Goal: Communication & Community: Answer question/provide support

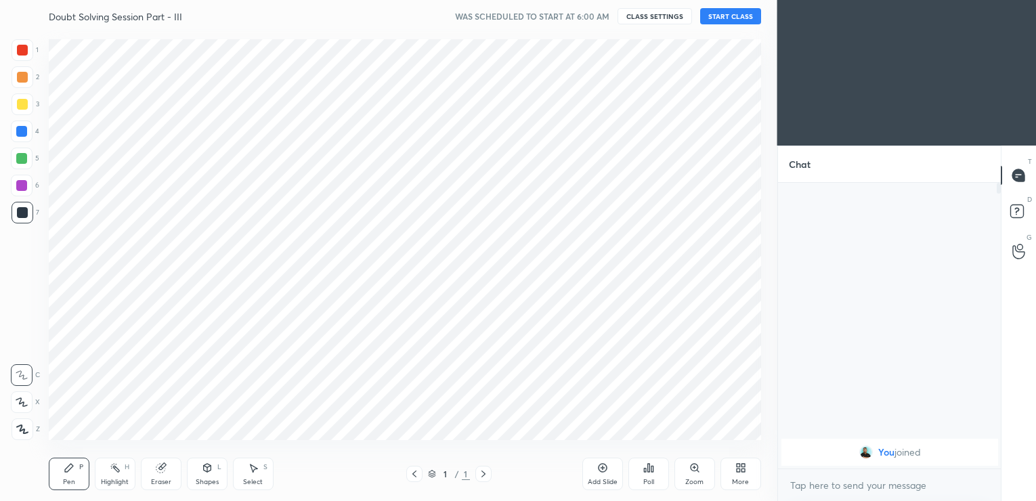
scroll to position [67286, 66977]
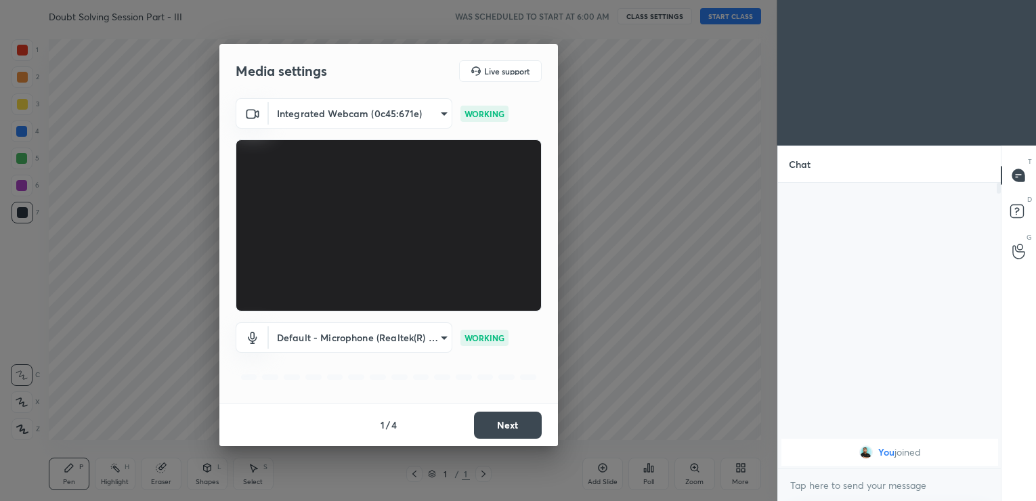
click at [504, 429] on button "Next" at bounding box center [508, 425] width 68 height 27
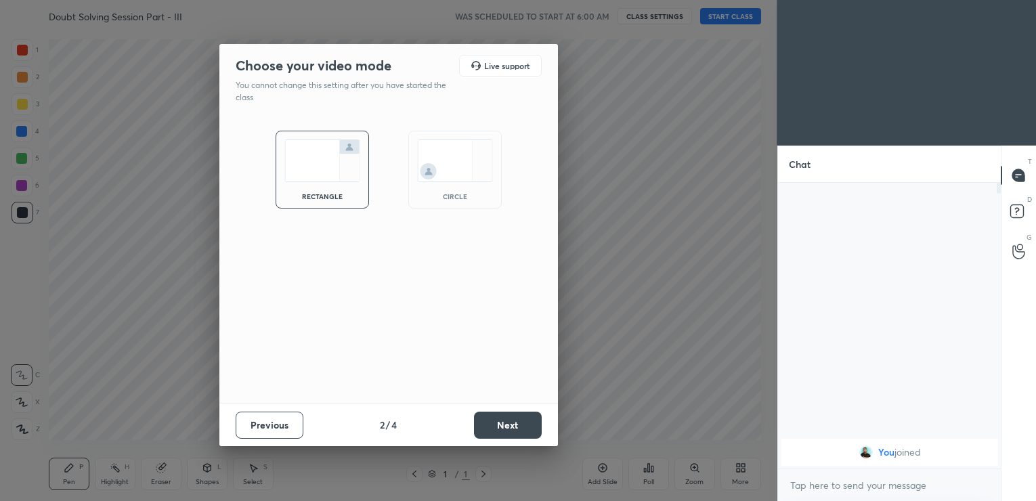
click at [504, 429] on button "Next" at bounding box center [508, 425] width 68 height 27
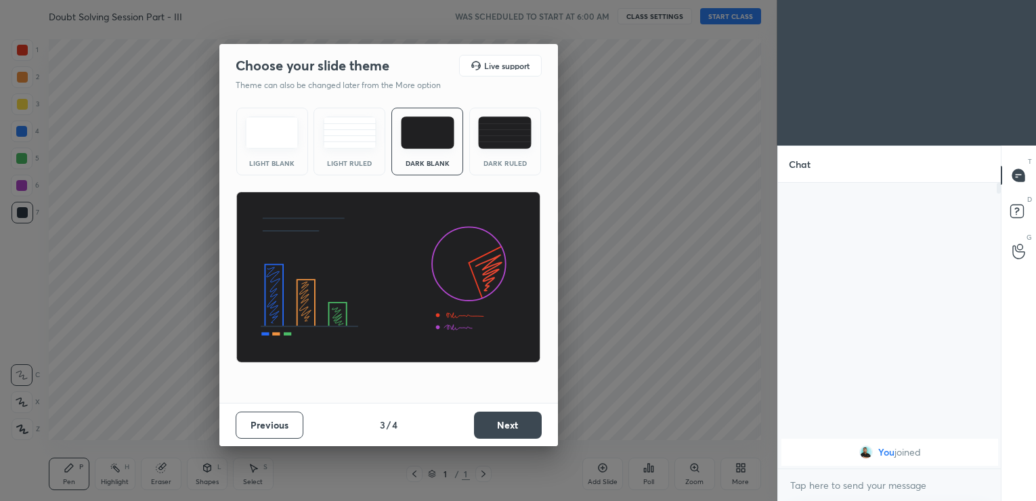
click at [504, 429] on button "Next" at bounding box center [508, 425] width 68 height 27
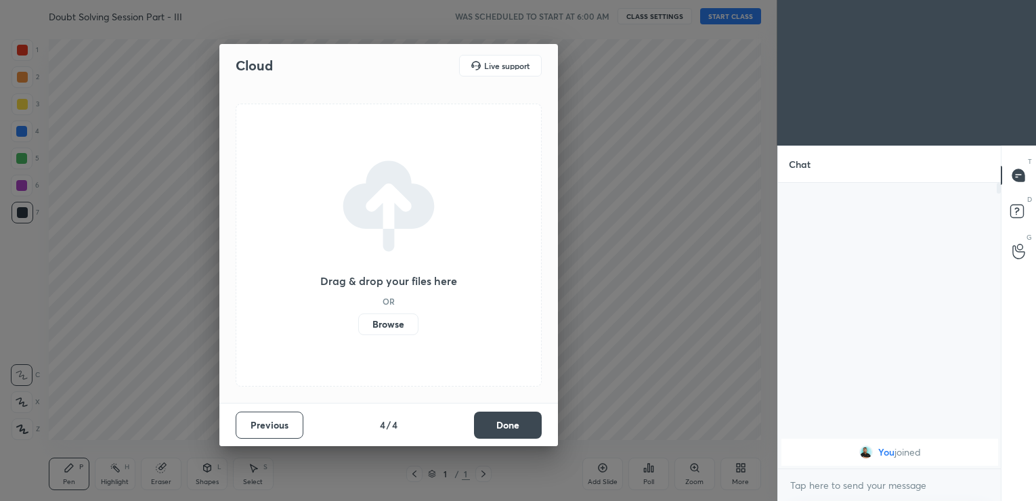
click at [504, 429] on button "Done" at bounding box center [508, 425] width 68 height 27
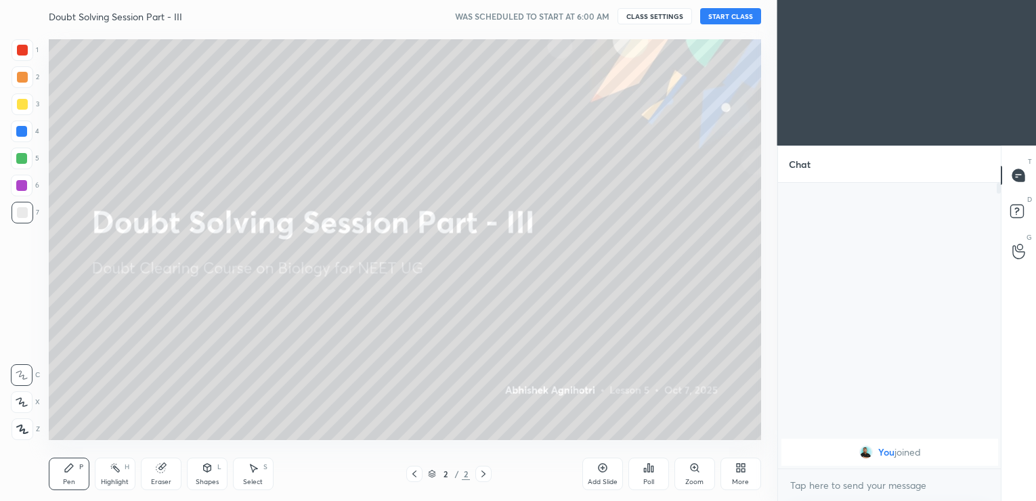
click at [728, 13] on button "START CLASS" at bounding box center [730, 16] width 61 height 16
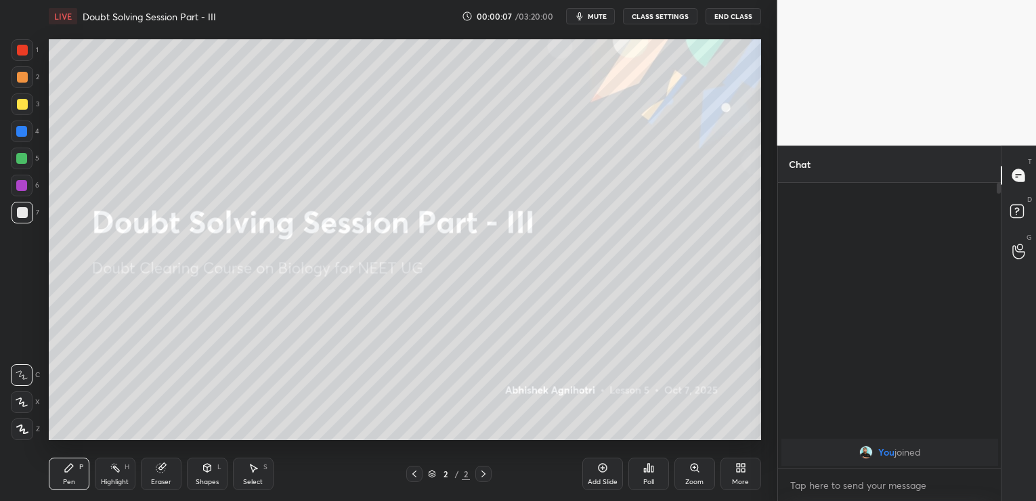
click at [603, 471] on icon at bounding box center [602, 468] width 9 height 9
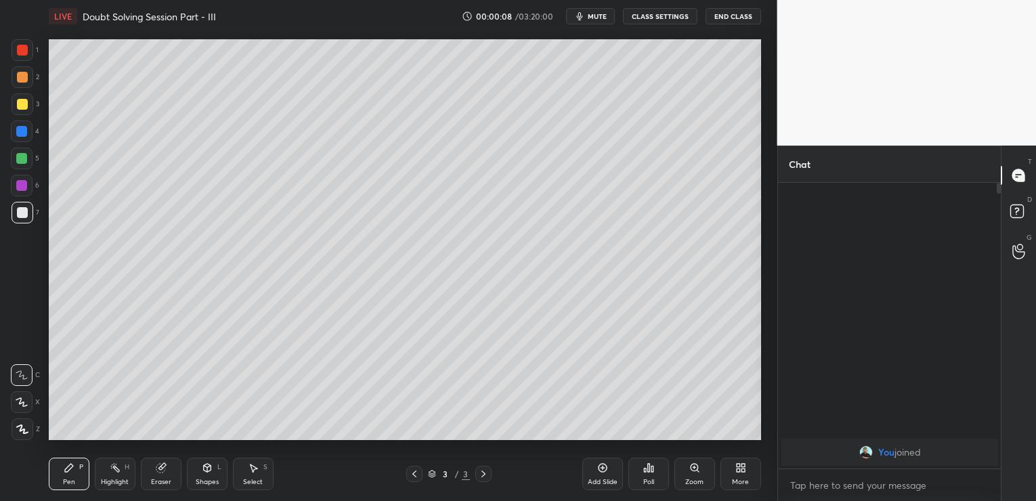
click at [601, 16] on span "mute" at bounding box center [597, 16] width 19 height 9
click at [737, 16] on button "End Class" at bounding box center [733, 16] width 56 height 16
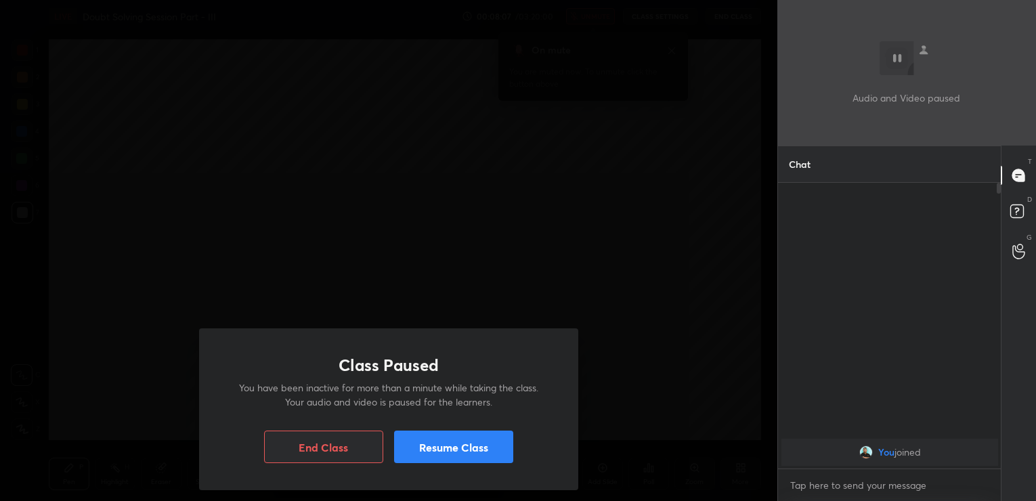
click at [509, 442] on button "Resume Class" at bounding box center [453, 447] width 119 height 32
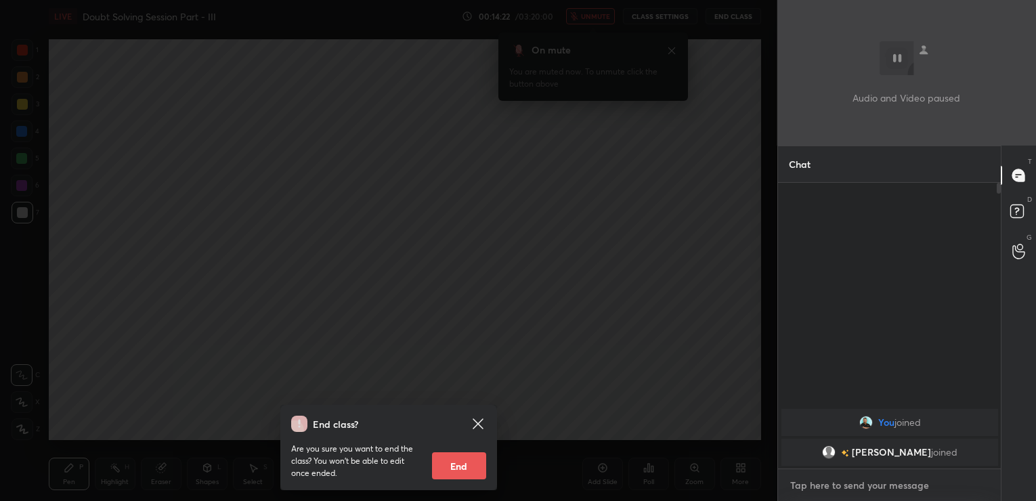
type textarea "x"
click at [812, 479] on textarea at bounding box center [890, 486] width 202 height 22
type textarea "h"
type textarea "x"
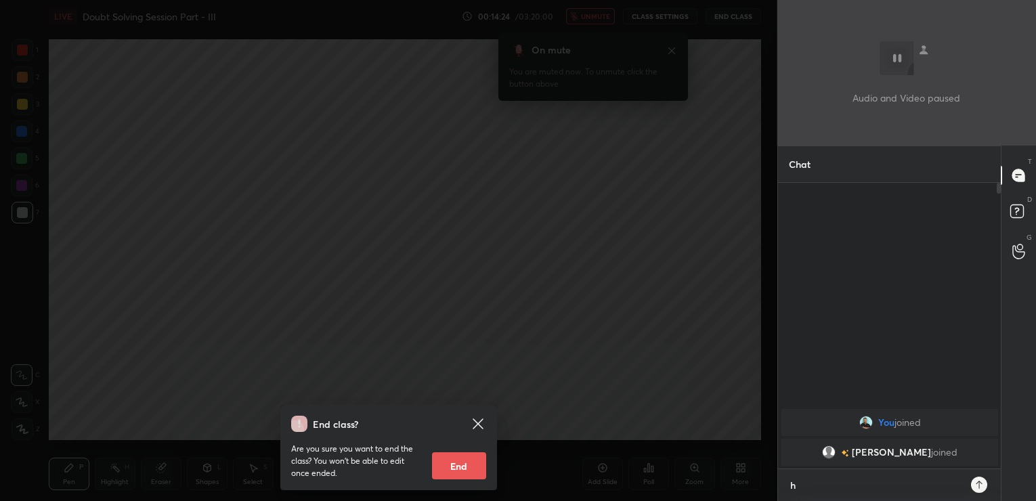
type textarea "he"
type textarea "x"
type textarea "hel"
type textarea "x"
type textarea "hell"
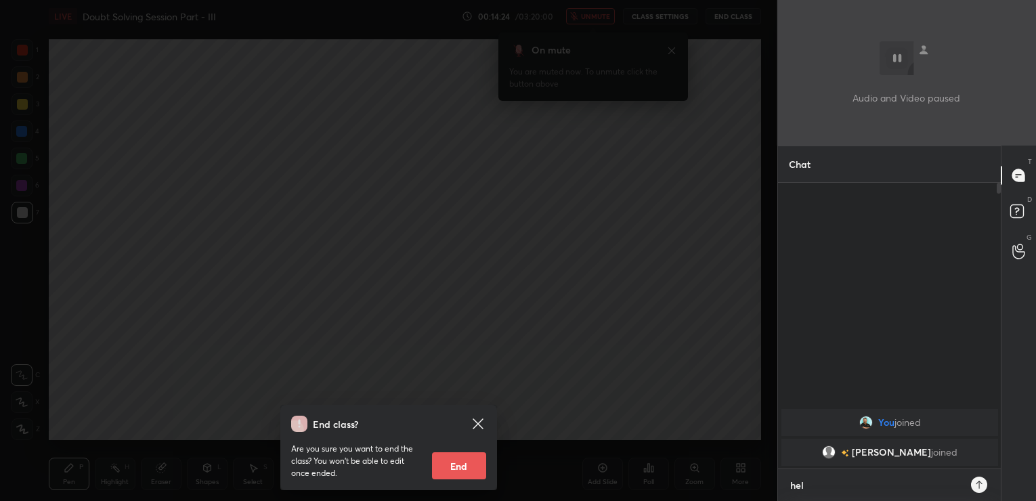
type textarea "x"
type textarea "hello"
type textarea "x"
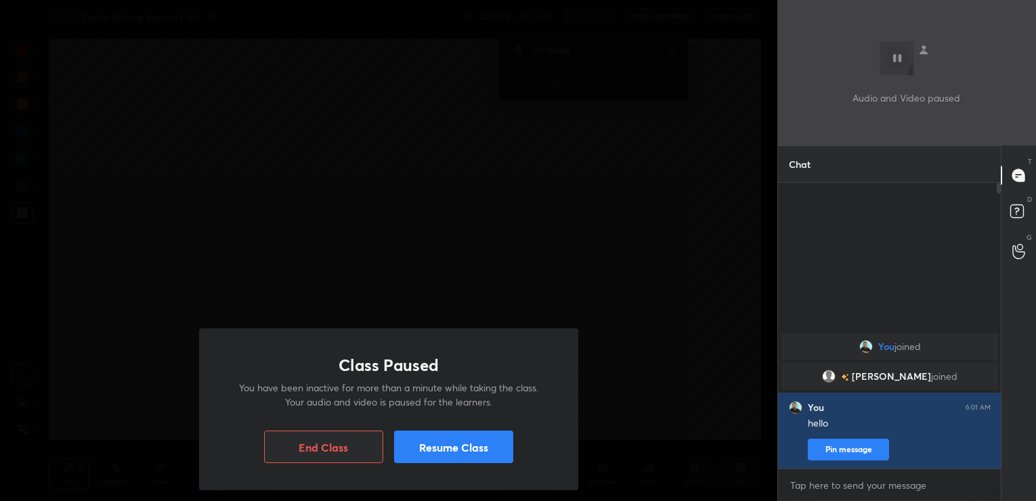
click at [502, 443] on button "Resume Class" at bounding box center [453, 447] width 119 height 32
click at [513, 445] on div "Class Paused You have been inactive for more than a minute while taking the cla…" at bounding box center [388, 409] width 379 height 162
click at [506, 446] on button "Resume Class" at bounding box center [453, 447] width 119 height 32
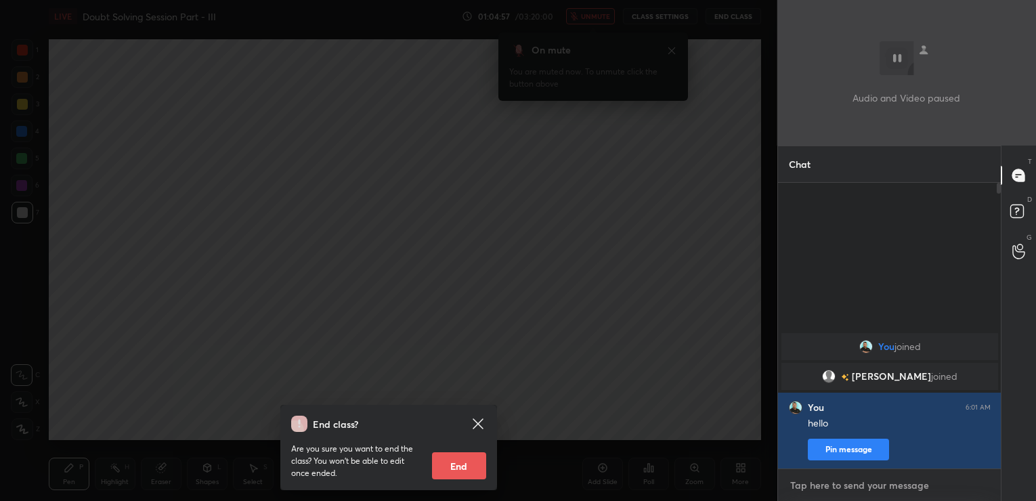
type textarea "x"
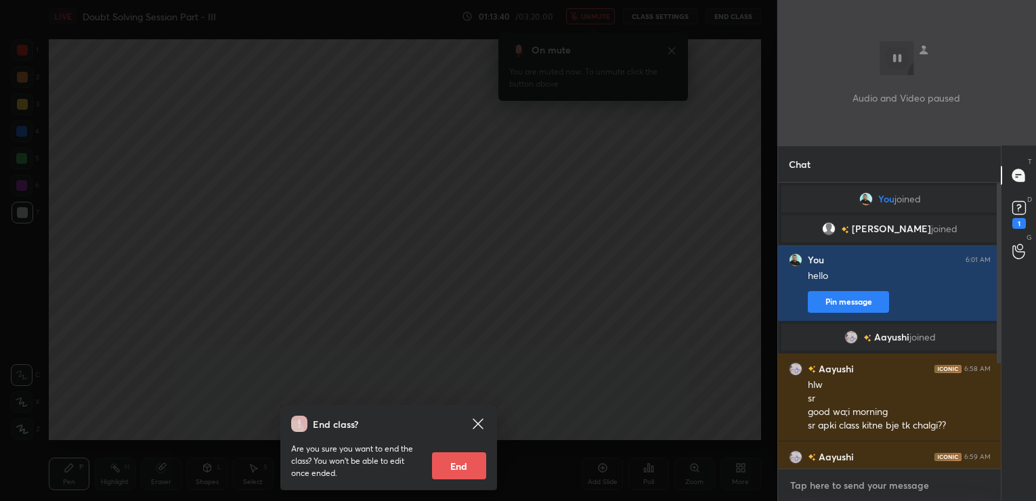
click at [841, 483] on textarea at bounding box center [890, 486] width 202 height 22
type textarea "hi"
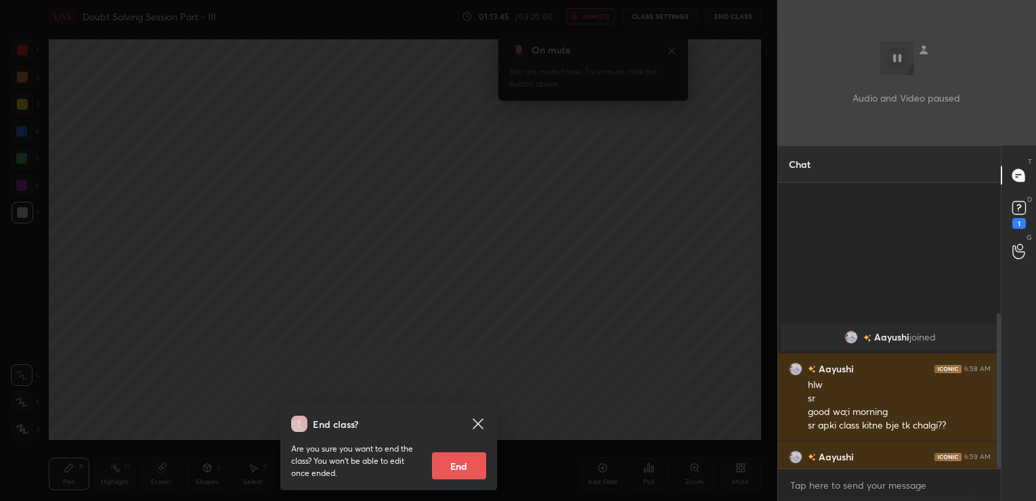
scroll to position [241, 0]
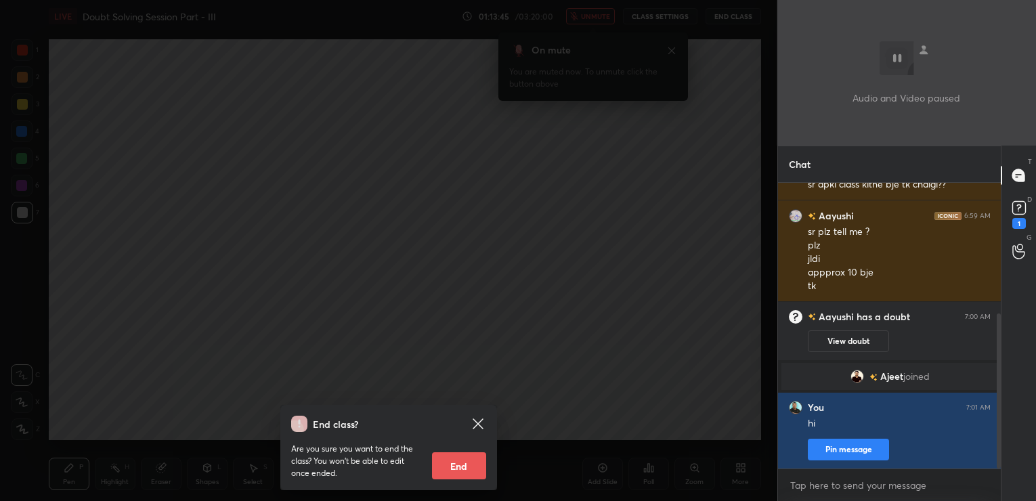
drag, startPoint x: 999, startPoint y: 296, endPoint x: 1003, endPoint y: 466, distance: 170.0
click at [1003, 466] on div "Chat Aayushi joined Aayushi 6:58 AM hlw sr good wa;i morning sr apki class kitn…" at bounding box center [906, 323] width 259 height 355
click at [839, 339] on button "View doubt" at bounding box center [848, 341] width 81 height 22
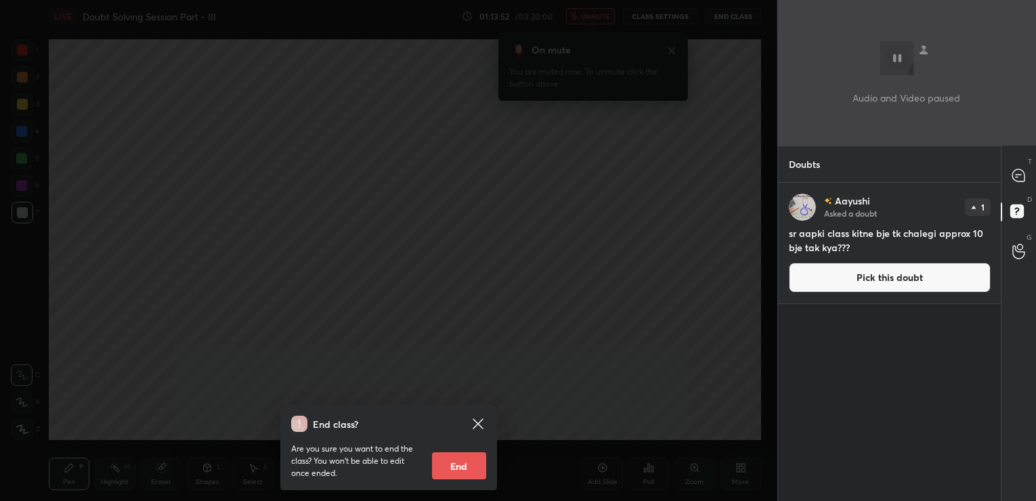
click at [825, 281] on button "Pick this doubt" at bounding box center [890, 278] width 202 height 30
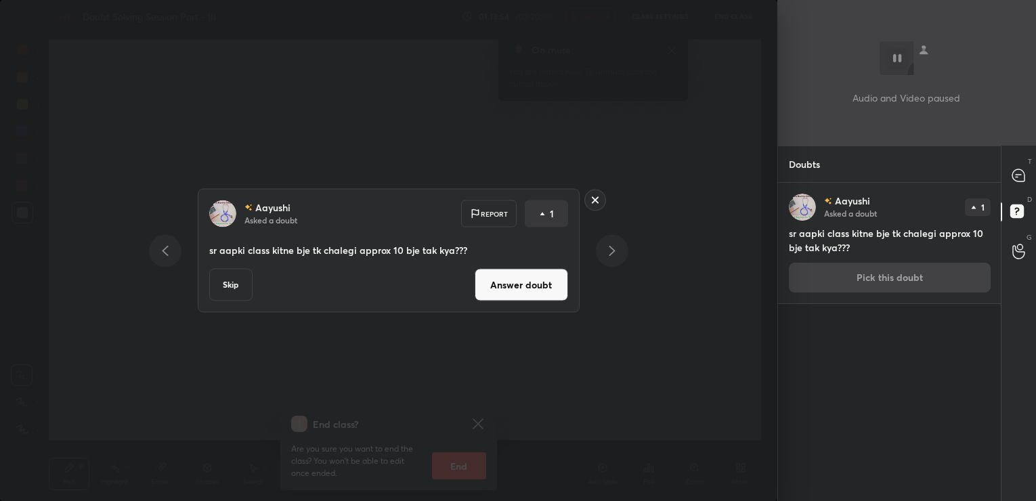
click at [533, 287] on button "Answer doubt" at bounding box center [521, 285] width 93 height 32
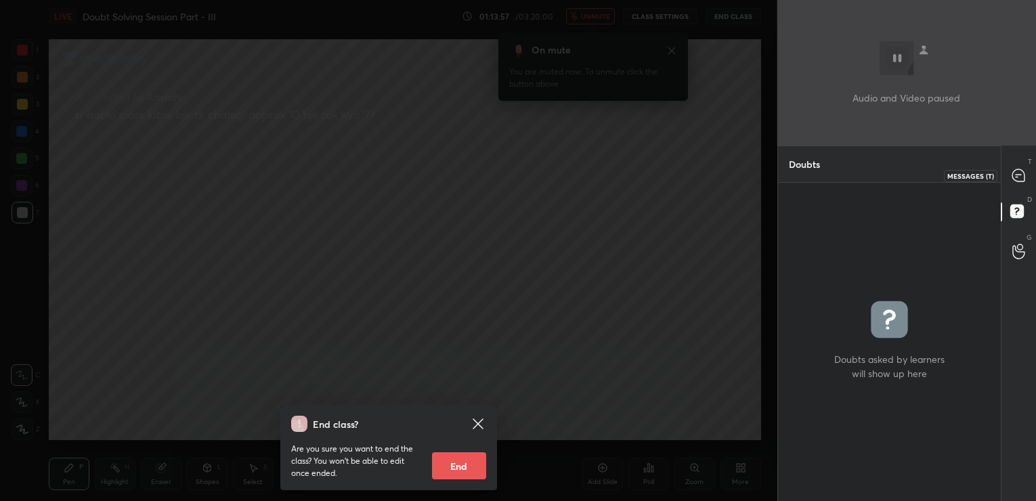
click at [1022, 173] on icon at bounding box center [1018, 175] width 12 height 12
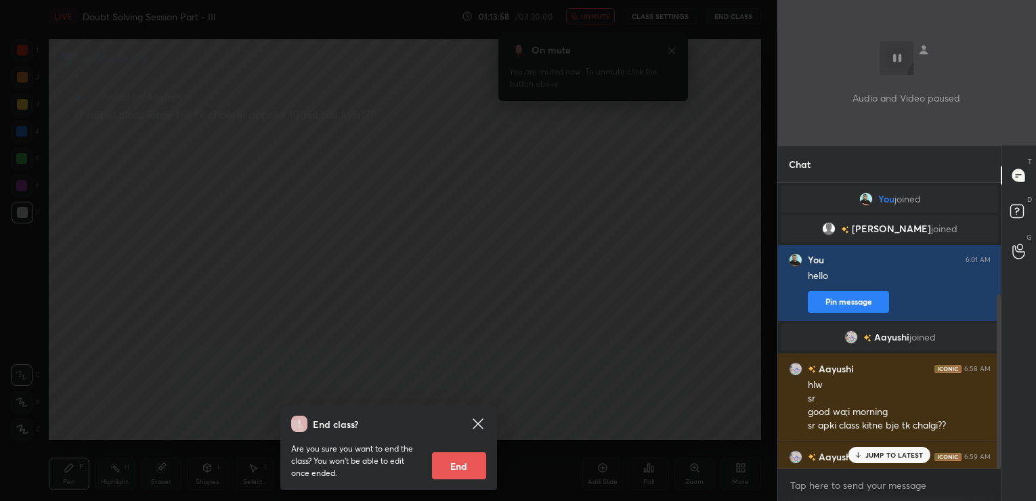
scroll to position [282, 219]
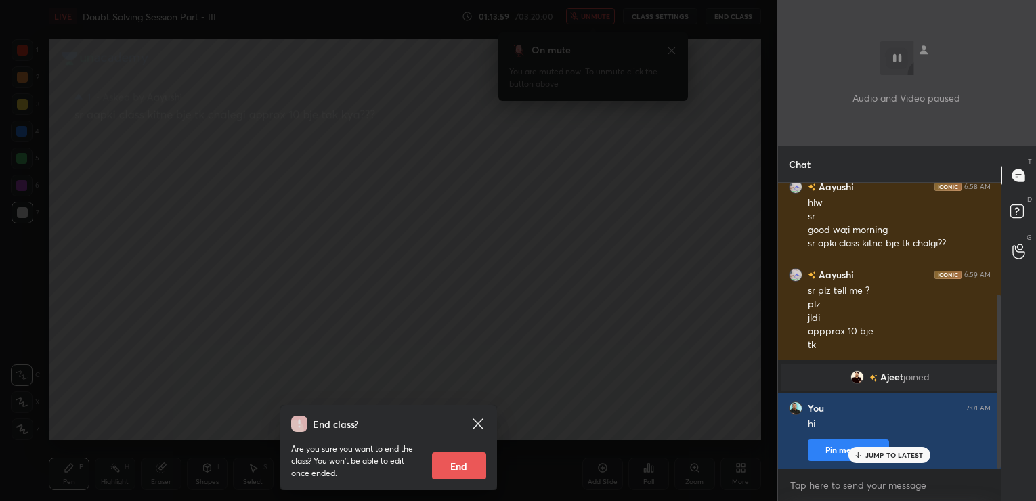
click at [904, 452] on p "JUMP TO LATEST" at bounding box center [894, 455] width 58 height 8
click at [844, 487] on textarea at bounding box center [890, 486] width 202 height 22
type textarea "9am"
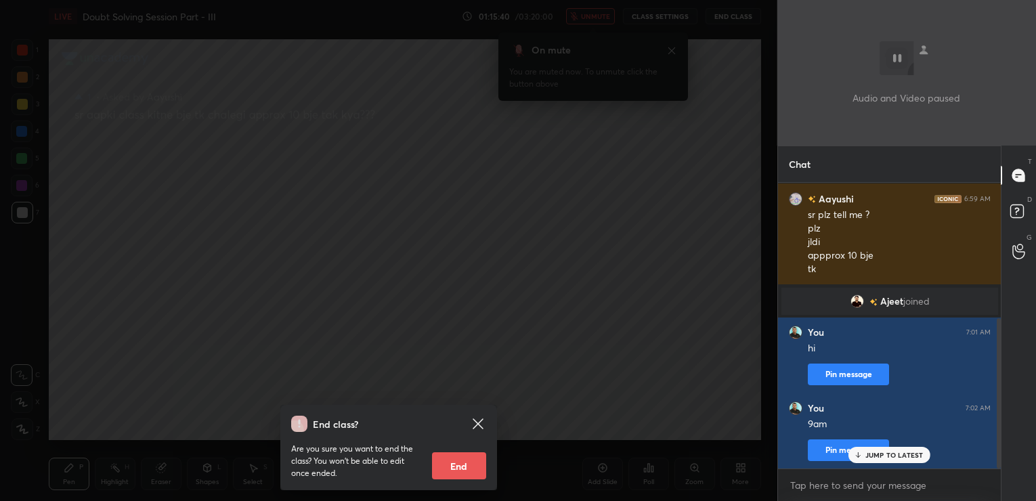
click at [894, 453] on p "JUMP TO LATEST" at bounding box center [894, 455] width 58 height 8
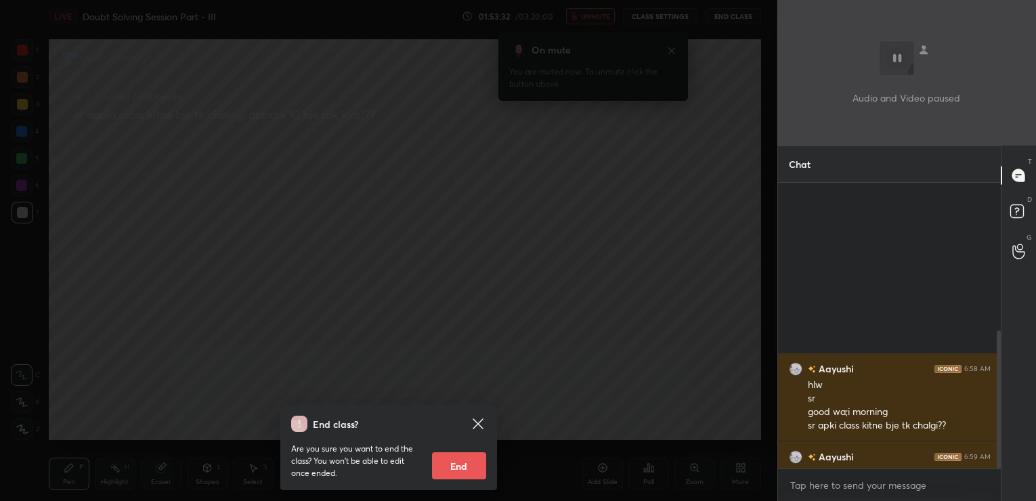
scroll to position [314, 219]
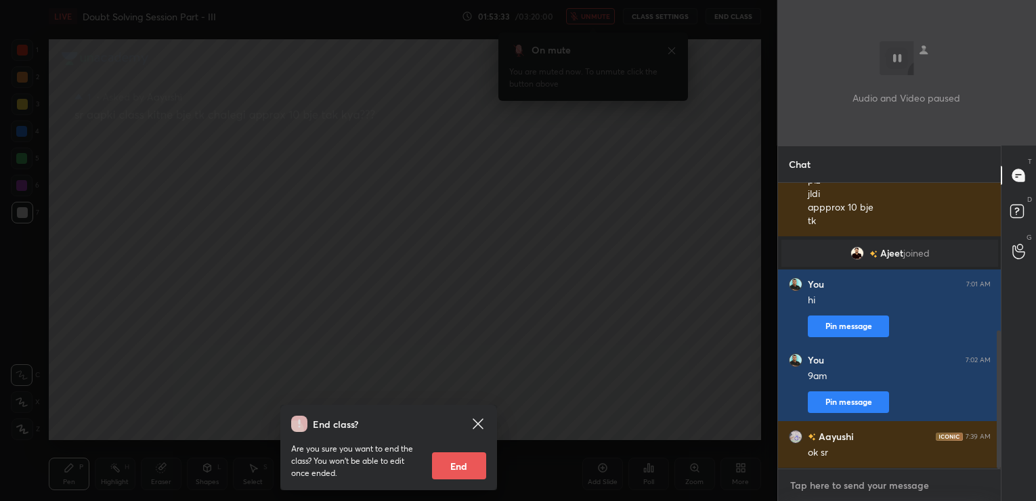
click at [810, 485] on textarea at bounding box center [890, 486] width 202 height 22
type textarea "yes"
